Goal: Register for event/course

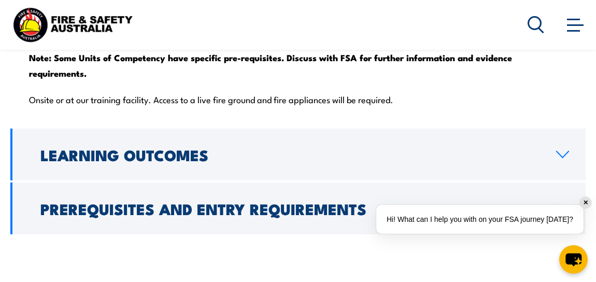
scroll to position [1366, 0]
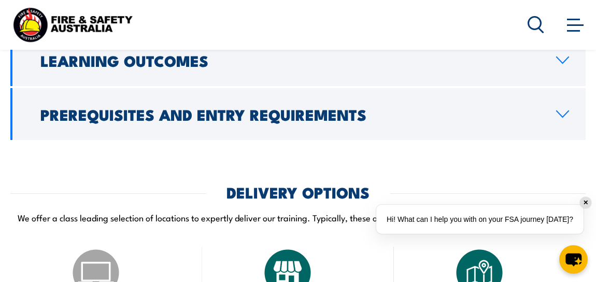
click at [405, 121] on h2 "Prerequisites and Entry Requirements" at bounding box center [289, 113] width 499 height 13
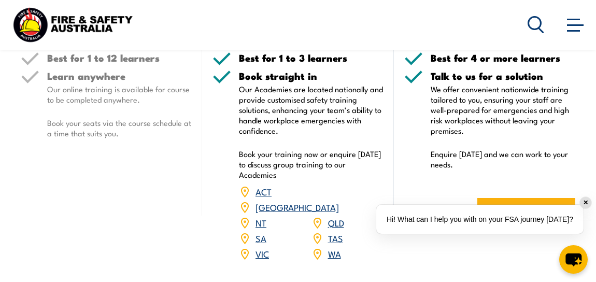
scroll to position [1554, 0]
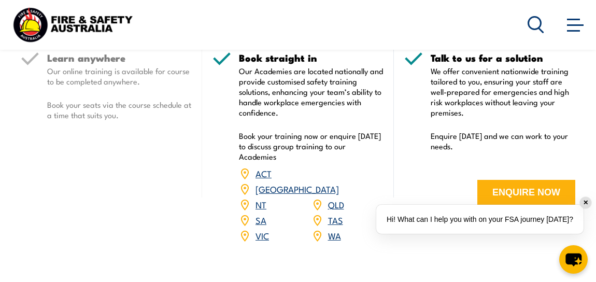
click at [333, 241] on link "WA" at bounding box center [334, 235] width 13 height 12
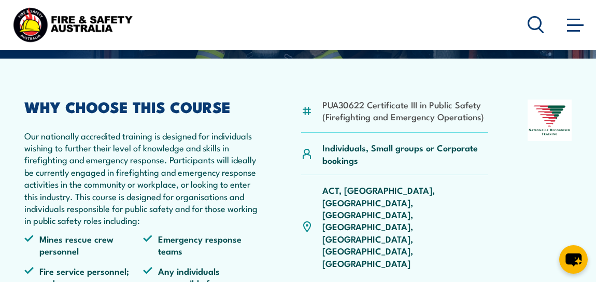
scroll to position [189, 0]
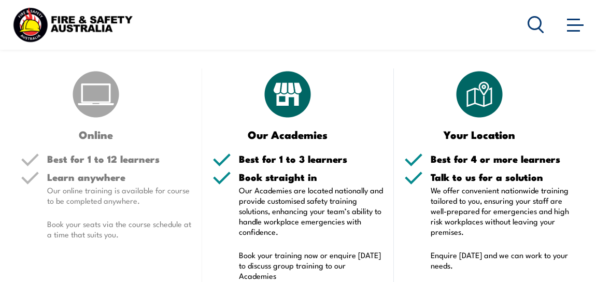
scroll to position [1554, 0]
